Goal: Check status: Check status

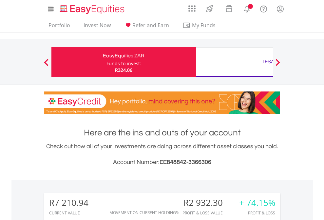
scroll to position [63, 103]
click at [107, 62] on div "Funds to invest:" at bounding box center [124, 63] width 35 height 7
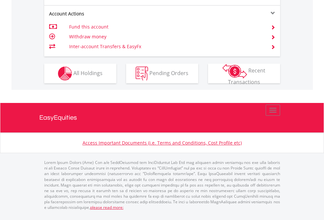
scroll to position [642, 0]
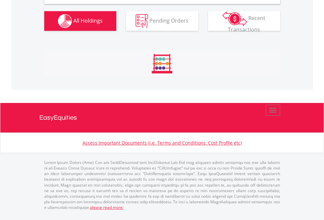
scroll to position [634, 0]
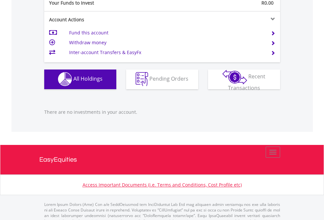
scroll to position [649, 0]
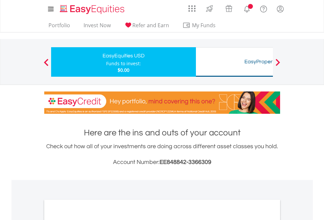
scroll to position [394, 0]
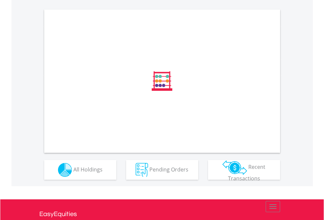
click at [73, 173] on span "All Holdings" at bounding box center [87, 169] width 29 height 7
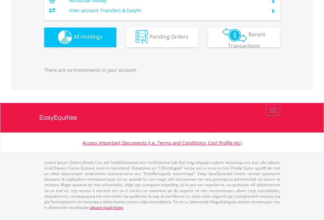
scroll to position [63, 103]
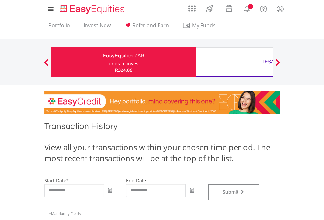
type input "**********"
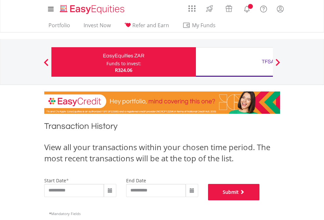
click at [260, 200] on button "Submit" at bounding box center [234, 192] width 52 height 16
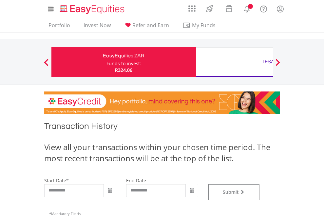
click at [234, 62] on div "TFSA" at bounding box center [268, 61] width 137 height 9
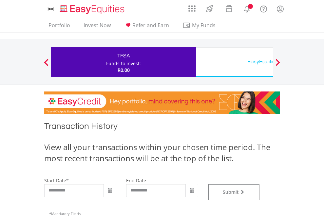
type input "**********"
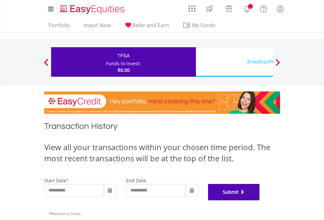
click at [260, 200] on button "Submit" at bounding box center [234, 192] width 52 height 16
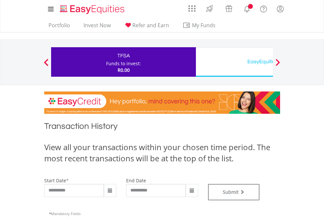
click at [234, 62] on div "EasyEquities USD" at bounding box center [268, 61] width 137 height 9
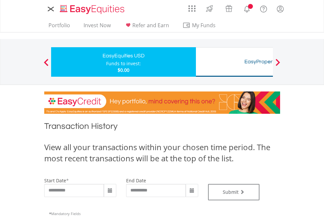
type input "**********"
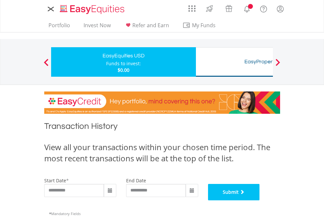
click at [260, 200] on button "Submit" at bounding box center [234, 192] width 52 height 16
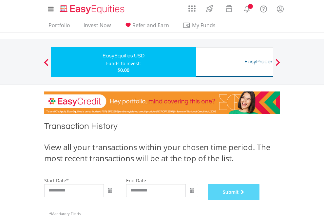
scroll to position [266, 0]
